Goal: Information Seeking & Learning: Find specific fact

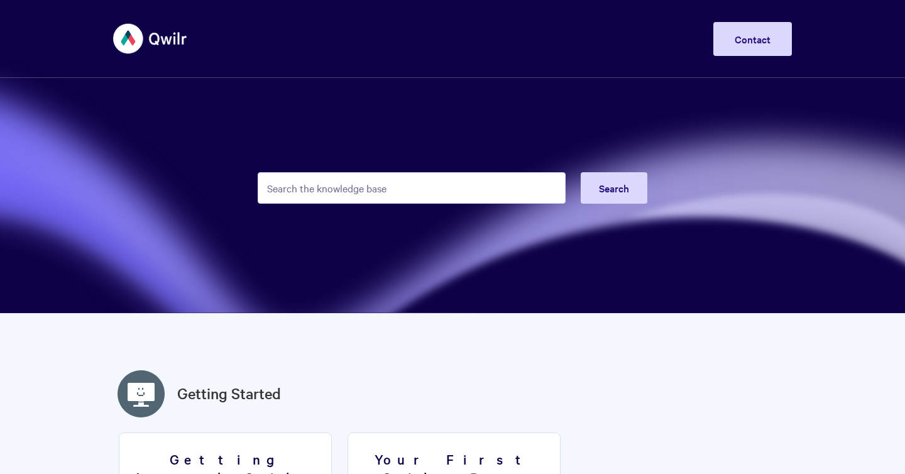
click at [449, 194] on input "Search the knowledge base" at bounding box center [412, 187] width 308 height 31
type input "rut"
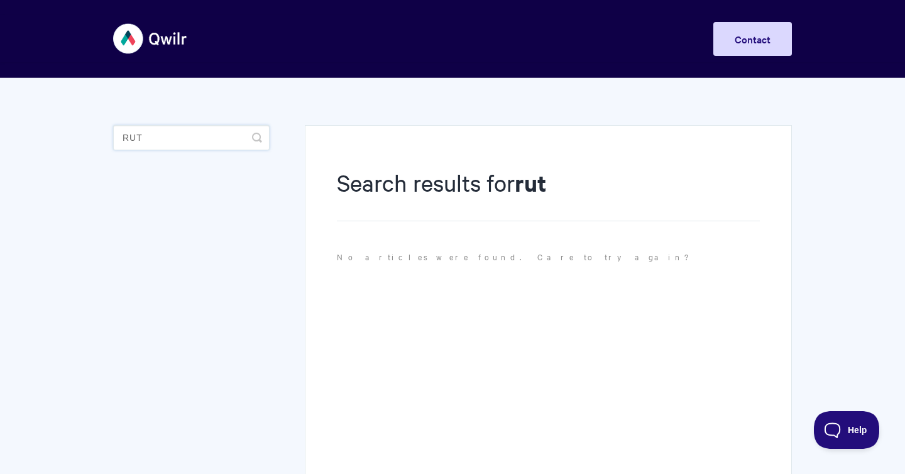
click at [199, 150] on input "rut" at bounding box center [191, 137] width 157 height 25
paste input "[URL]."
type input "[URL]."
